Goal: Check status: Check status

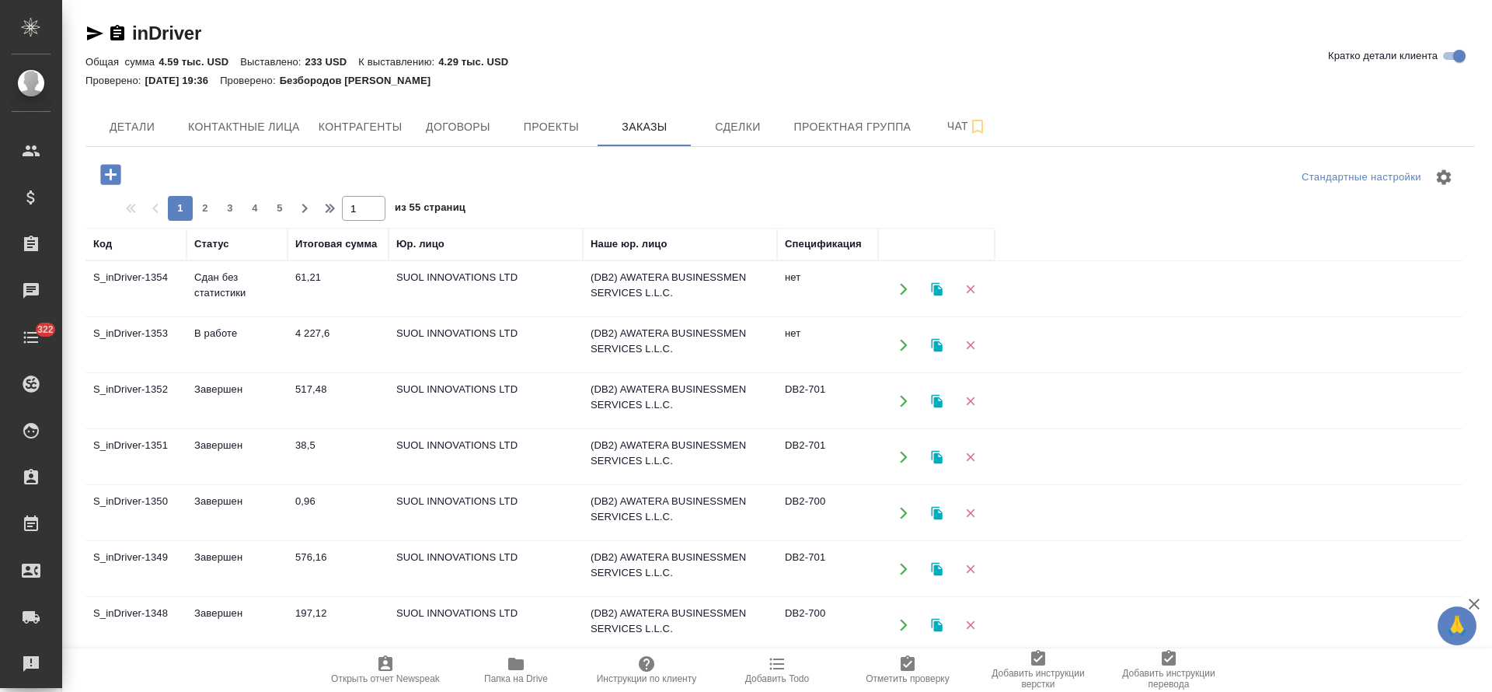
click at [236, 281] on td "Сдан без статистики" at bounding box center [236, 289] width 101 height 54
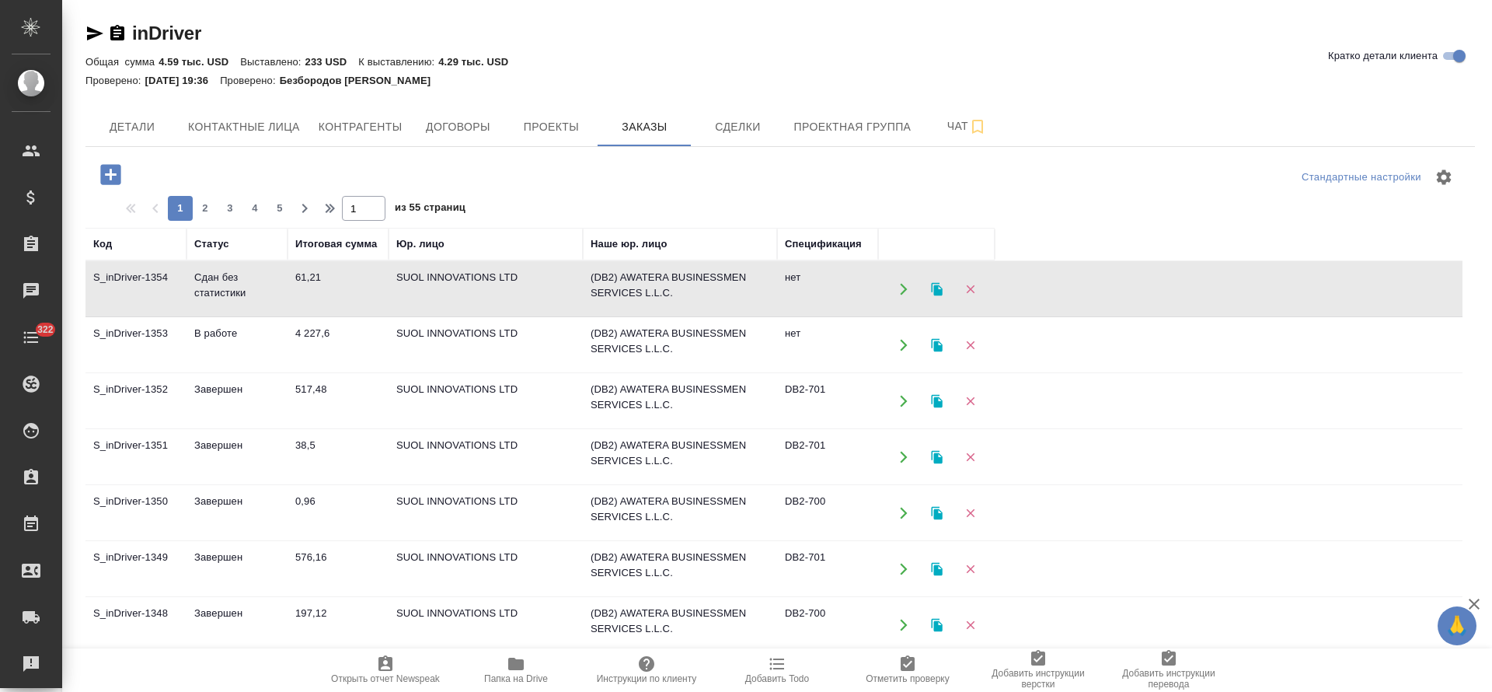
click at [236, 281] on td "Сдан без статистики" at bounding box center [236, 289] width 101 height 54
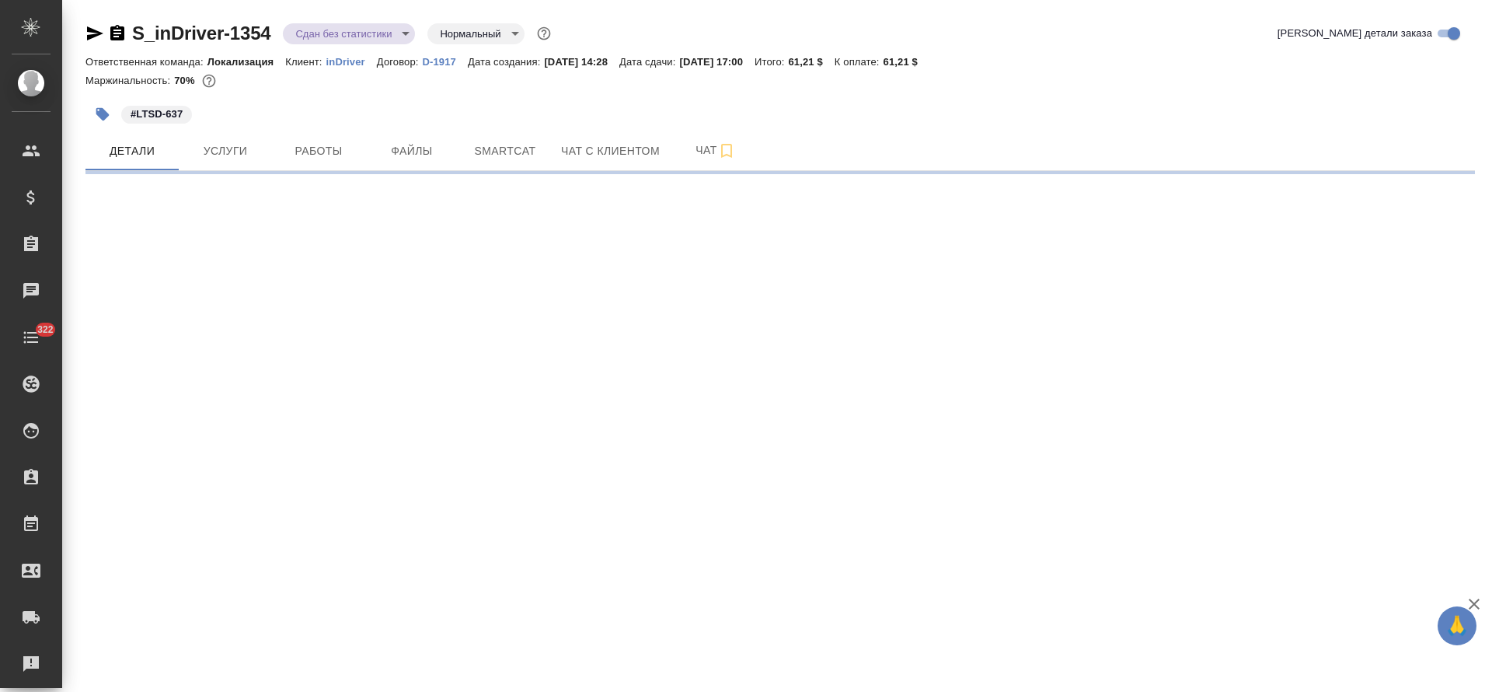
select select "RU"
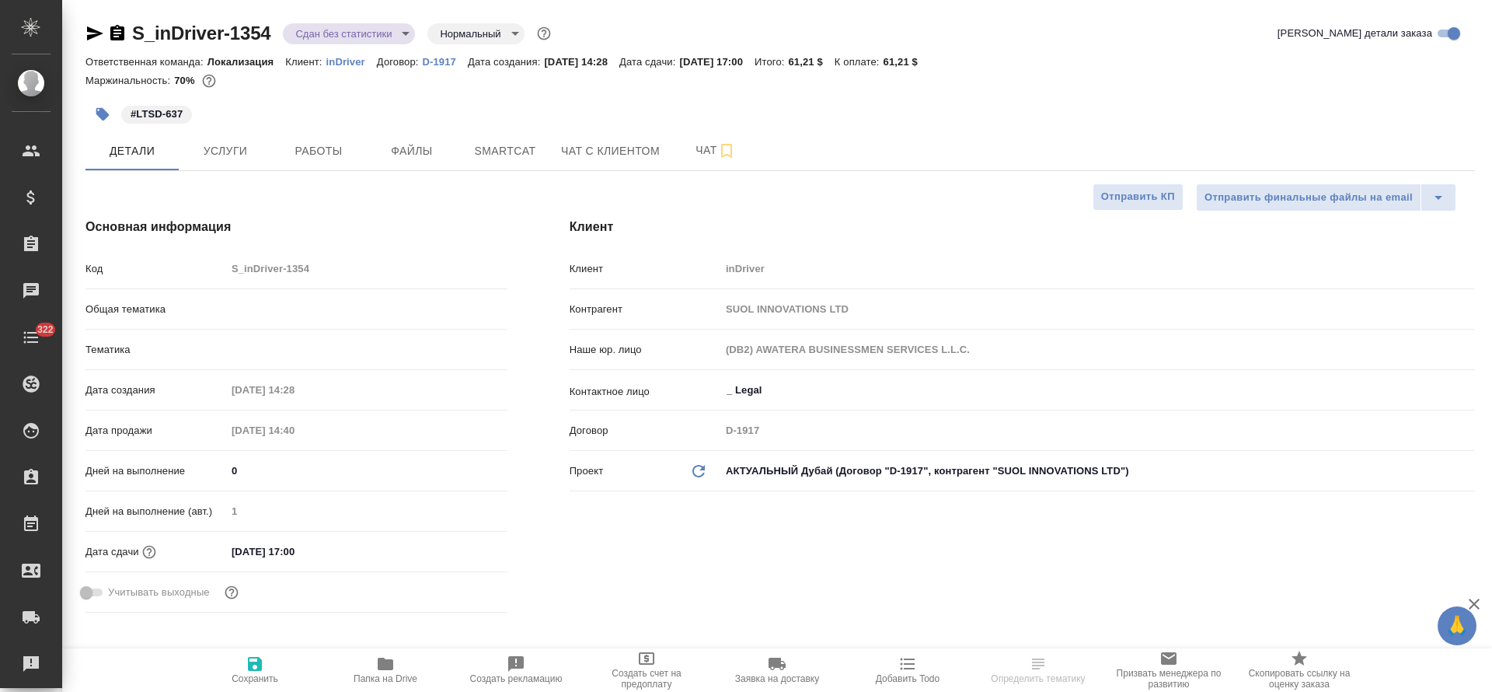
type input "Юридический"
type textarea "x"
type input "Matveeva Anastasia"
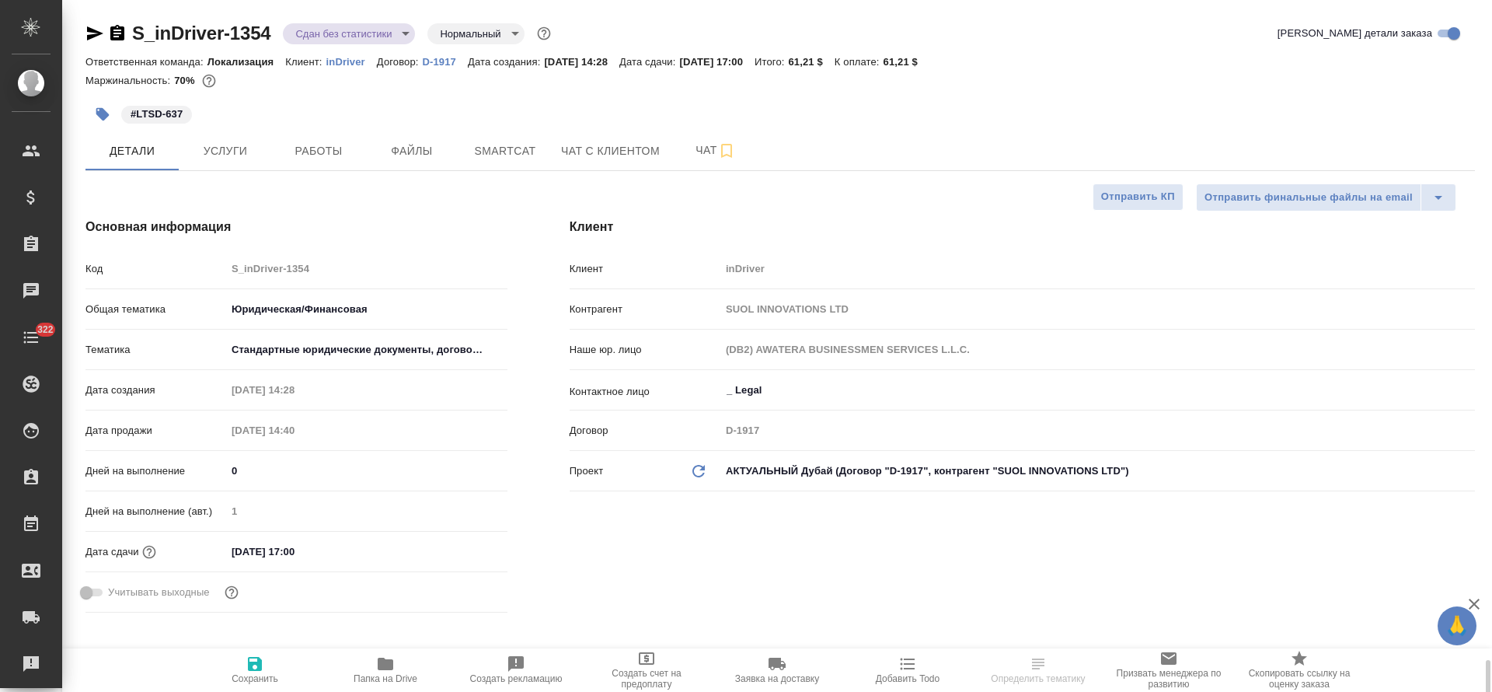
type input "[PERSON_NAME]"
type textarea "x"
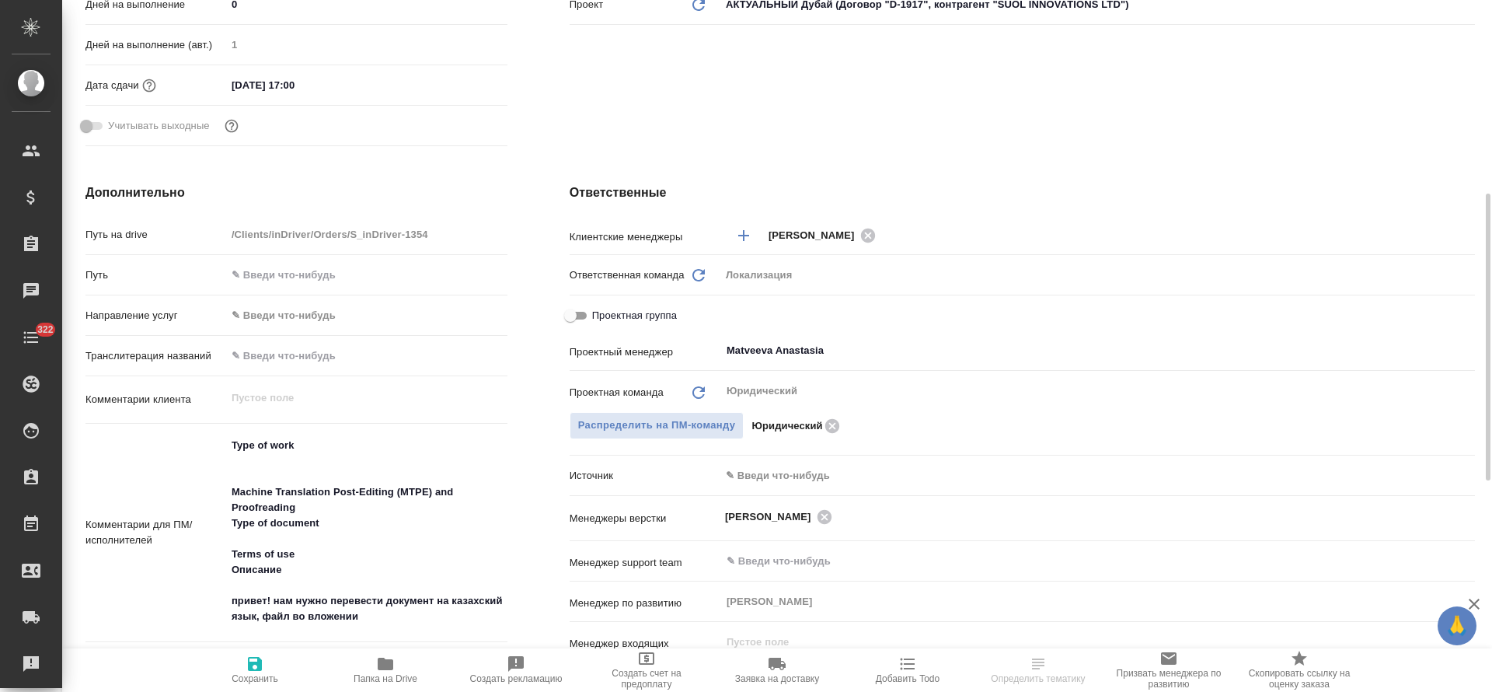
scroll to position [699, 0]
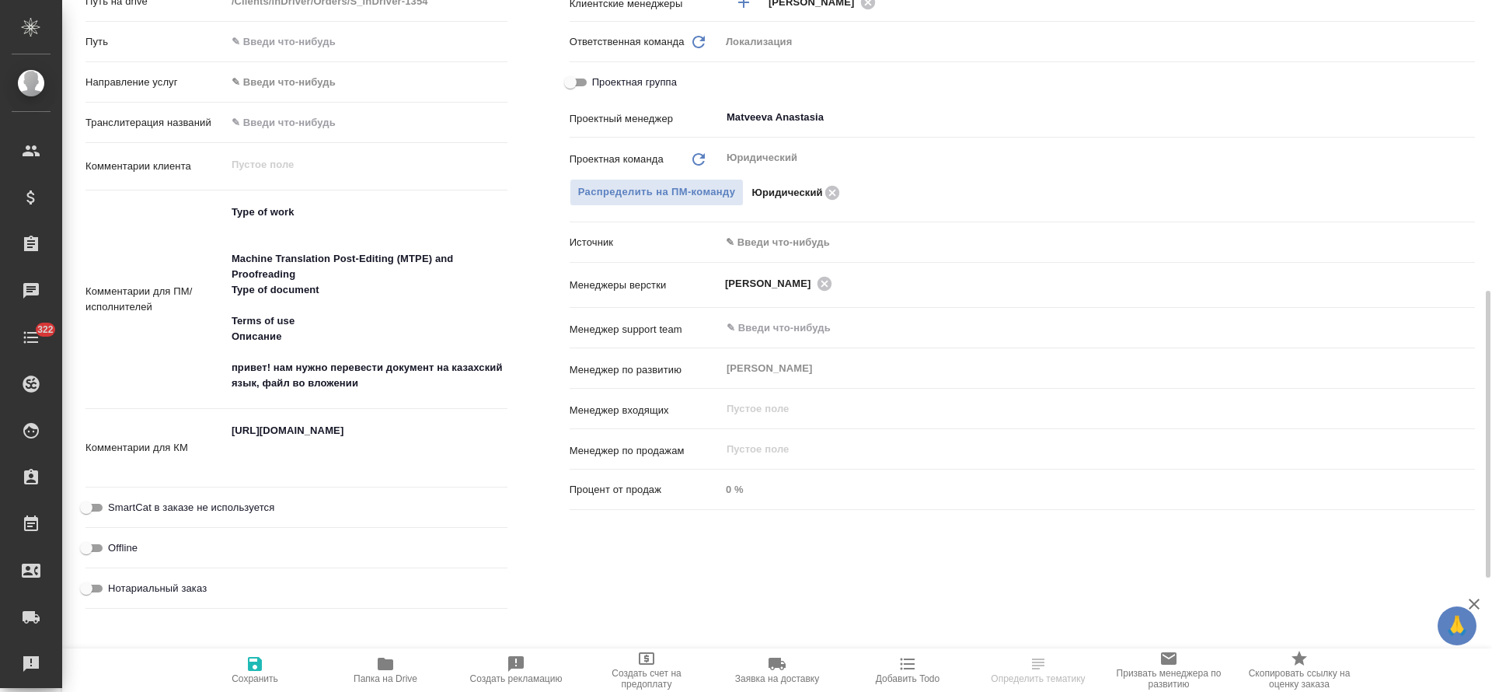
type textarea "x"
click at [284, 430] on textarea "[URL][DOMAIN_NAME]" at bounding box center [367, 446] width 280 height 57
type textarea "x"
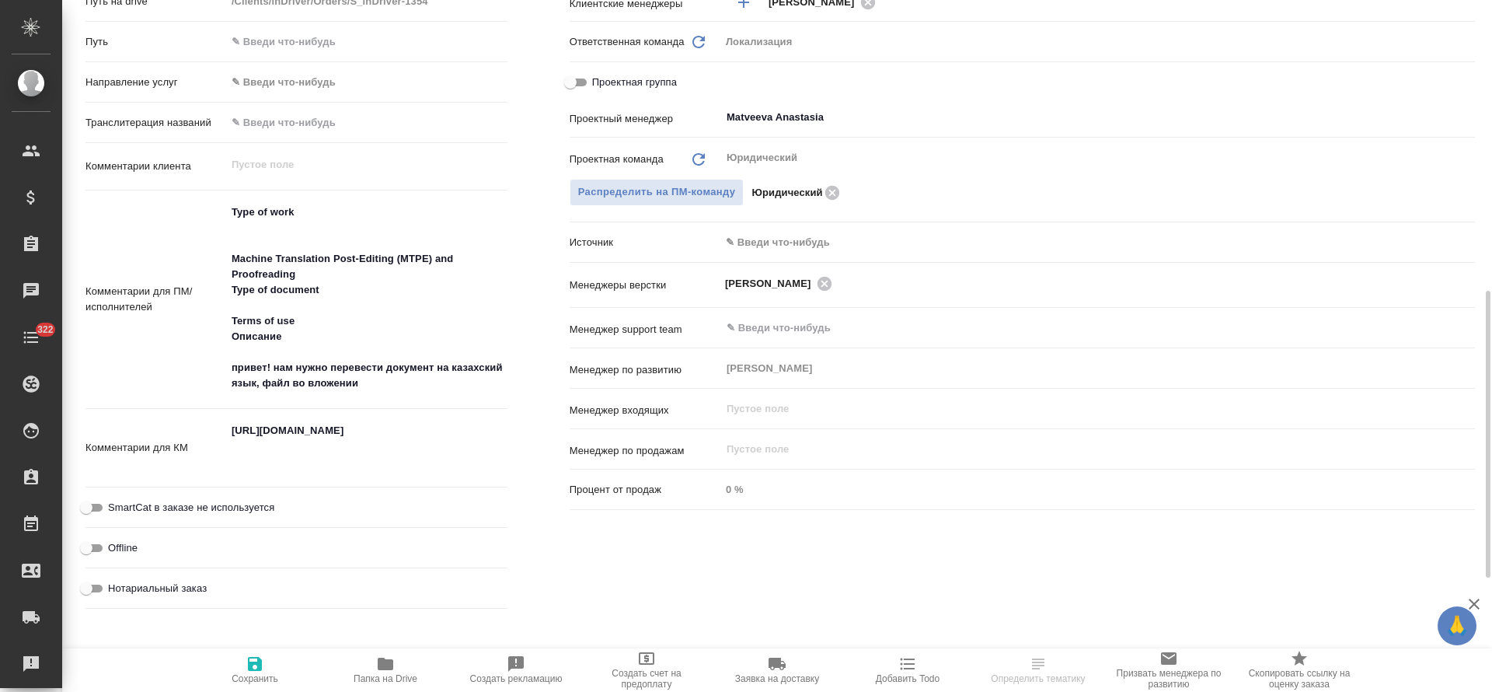
type textarea "x"
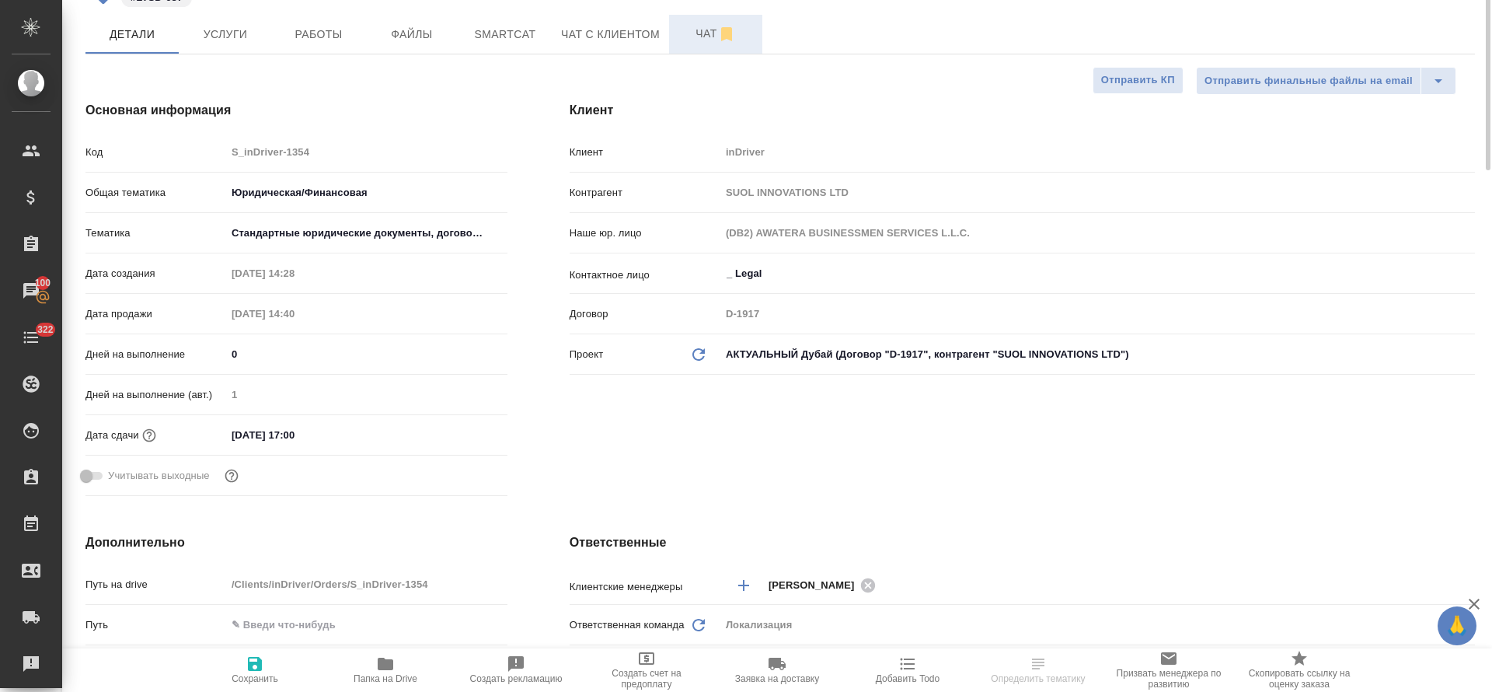
scroll to position [0, 0]
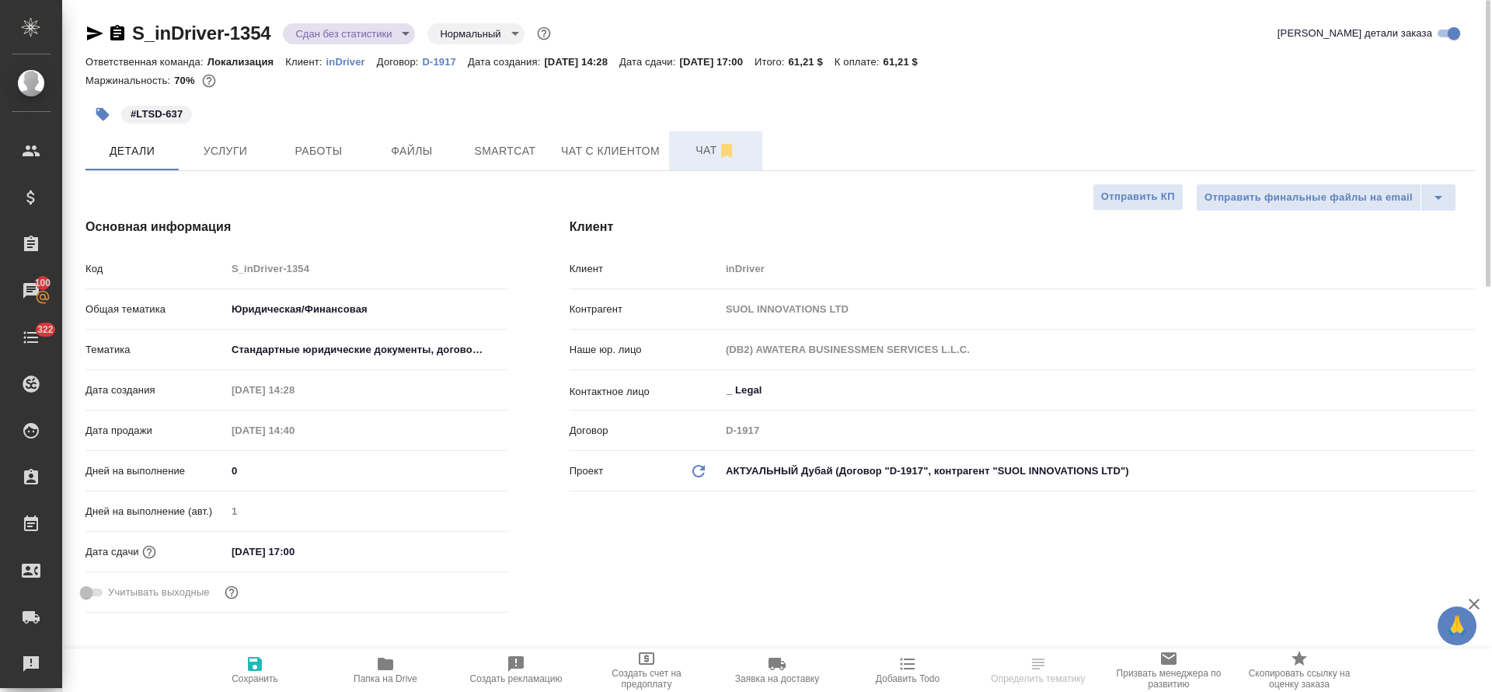
type textarea "x"
click at [675, 142] on button "Чат" at bounding box center [715, 150] width 93 height 39
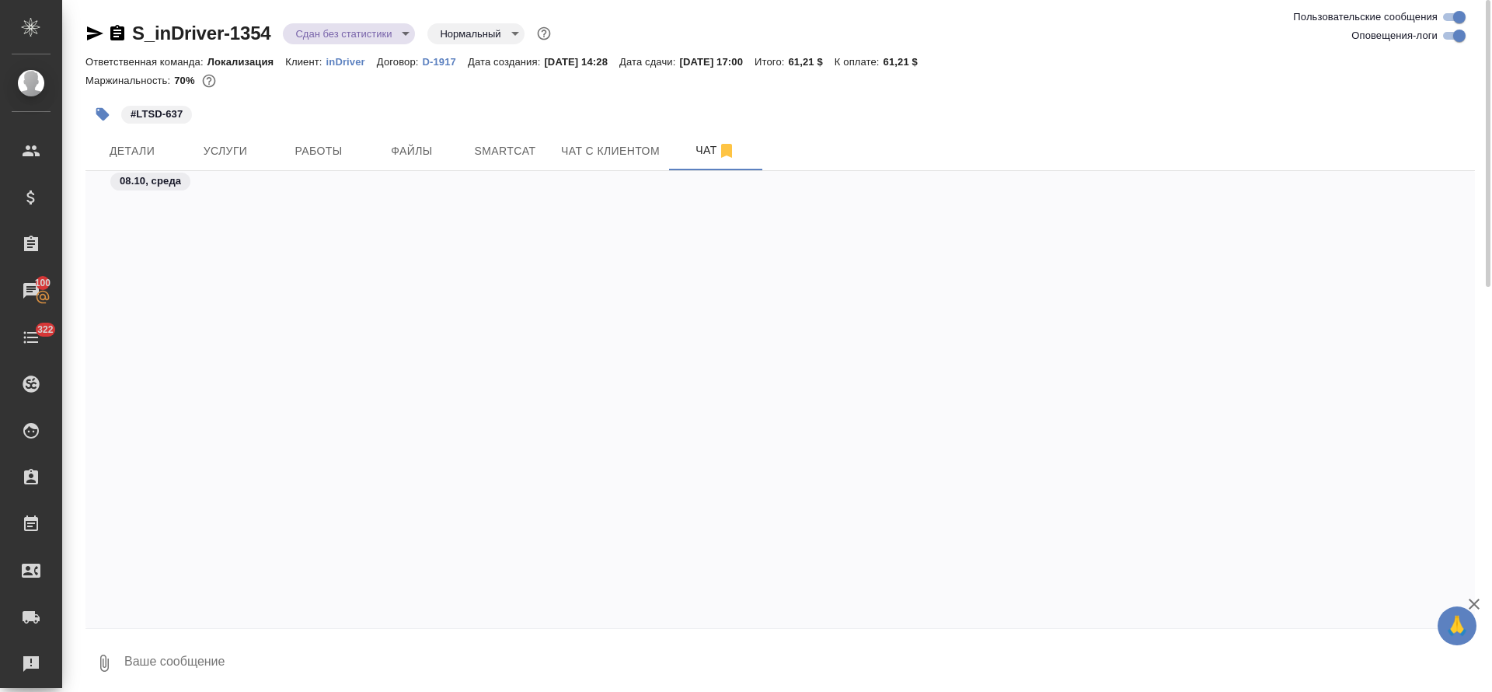
scroll to position [2146, 0]
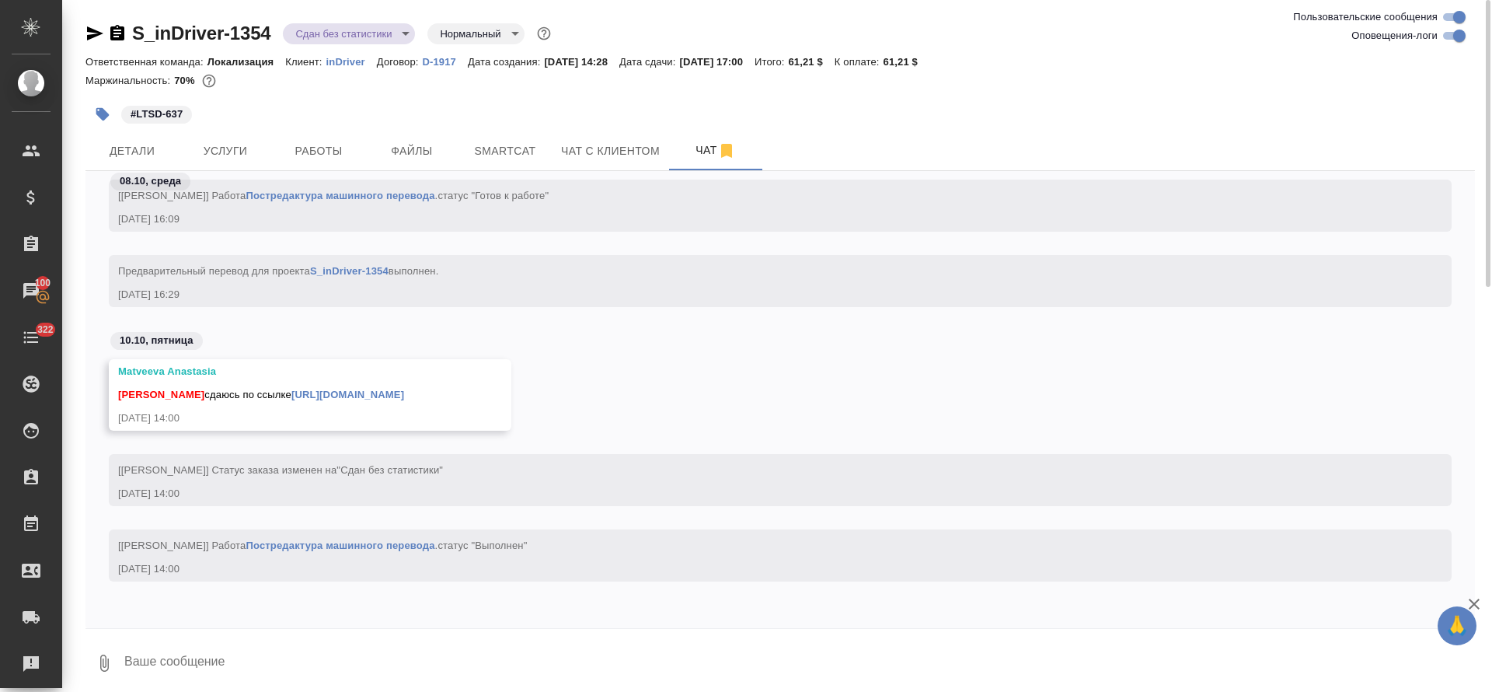
click at [299, 399] on link "[URL][DOMAIN_NAME]" at bounding box center [347, 395] width 113 height 12
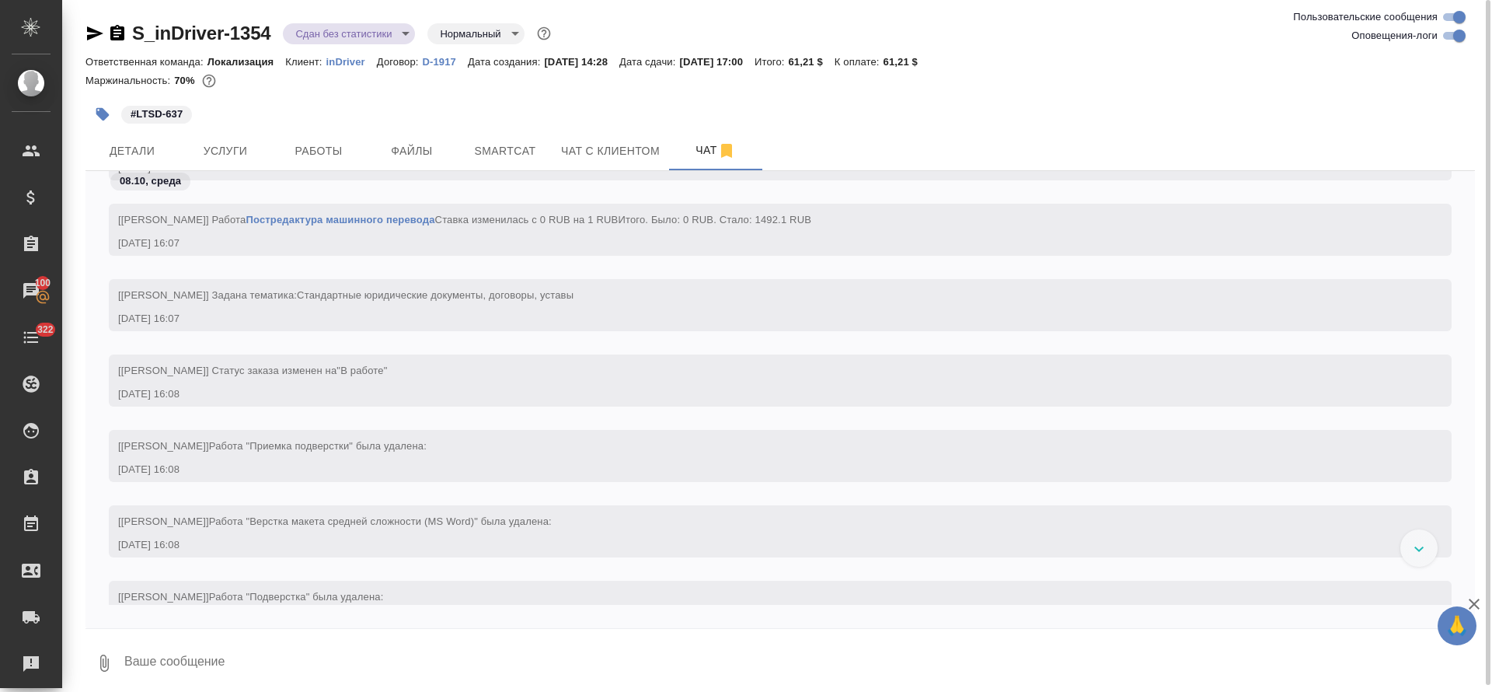
scroll to position [2162, 0]
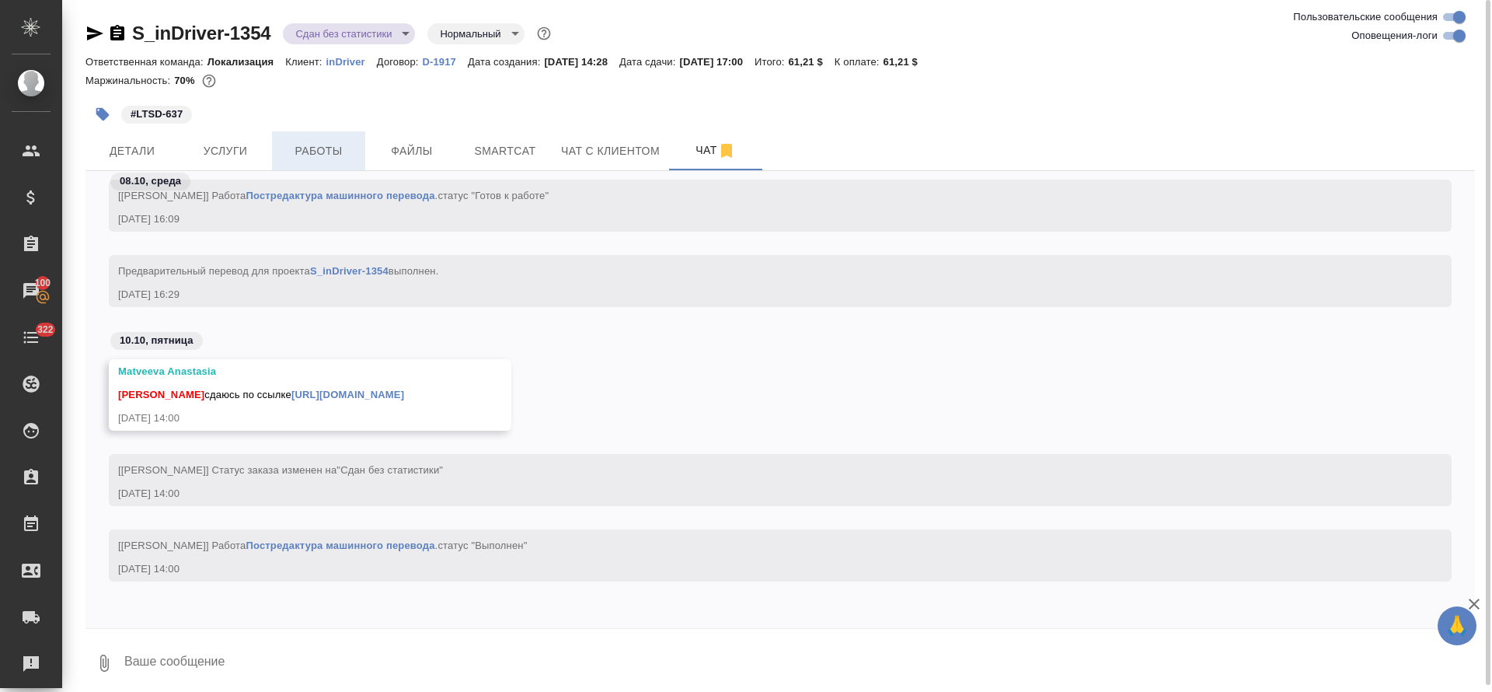
click at [330, 159] on button "Работы" at bounding box center [318, 150] width 93 height 39
